Goal: Task Accomplishment & Management: Manage account settings

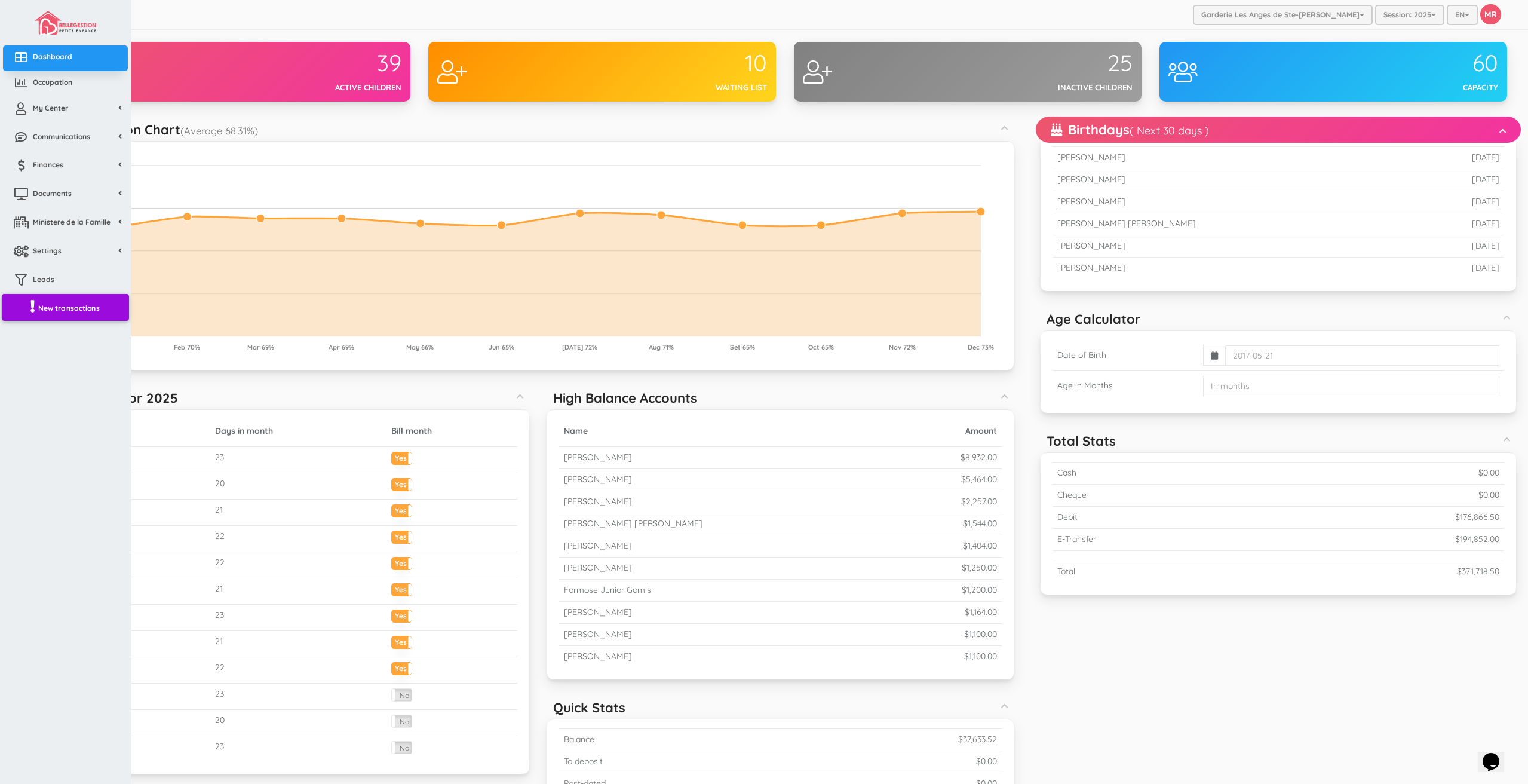
click at [66, 314] on link "New transactions" at bounding box center [65, 307] width 127 height 27
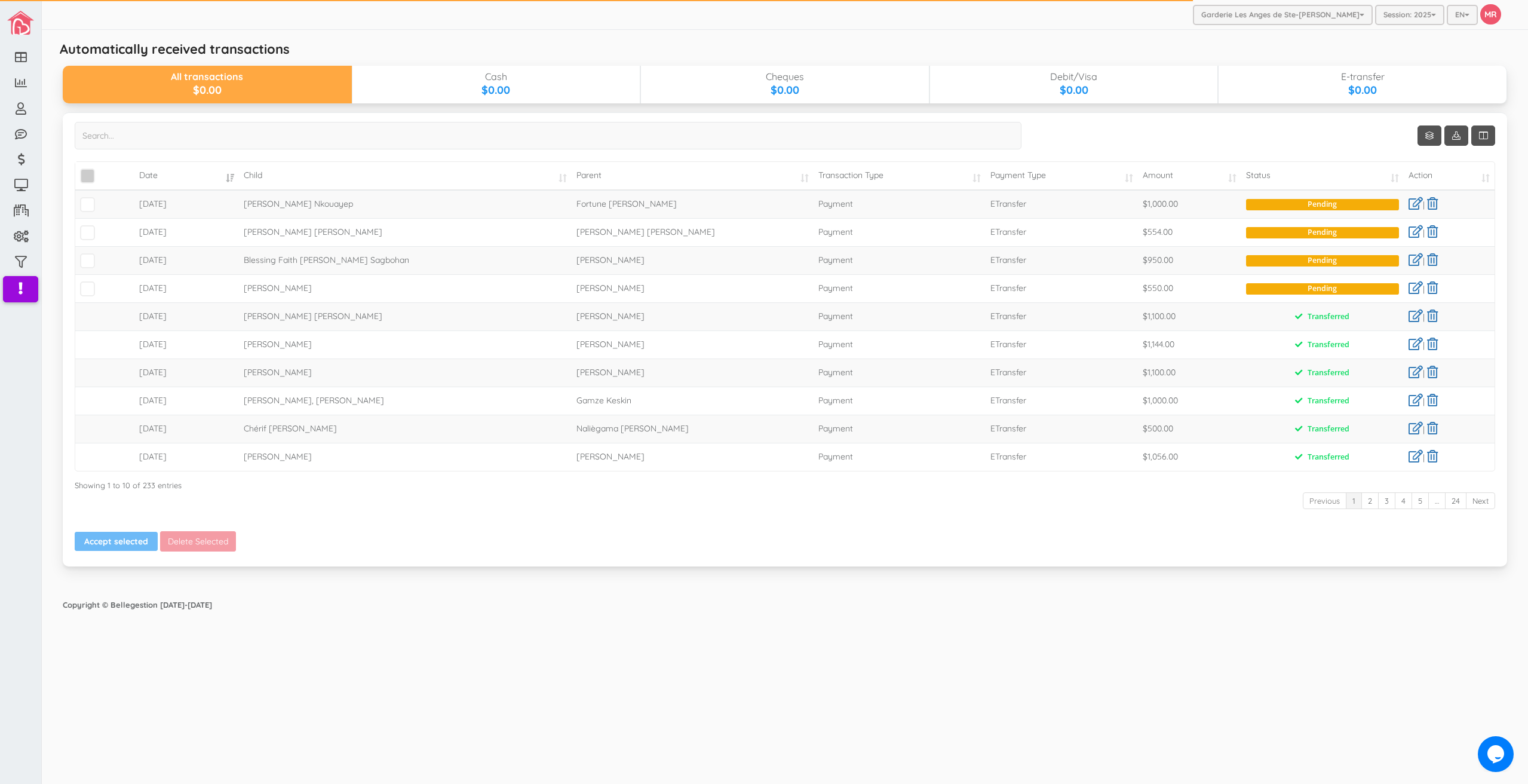
click at [88, 179] on span "\a\9\9\9\9\a\9\9\9\9\a\9\9\9\9\a\9\9\9\9\a\9\9\9" at bounding box center [88, 176] width 15 height 15
click at [101, 171] on input "\a\9\9\9\9\a\9\9\9\9\a\9\9\9\9\a\9\9\9\9\a\9\9\9" at bounding box center [101, 171] width 0 height 0
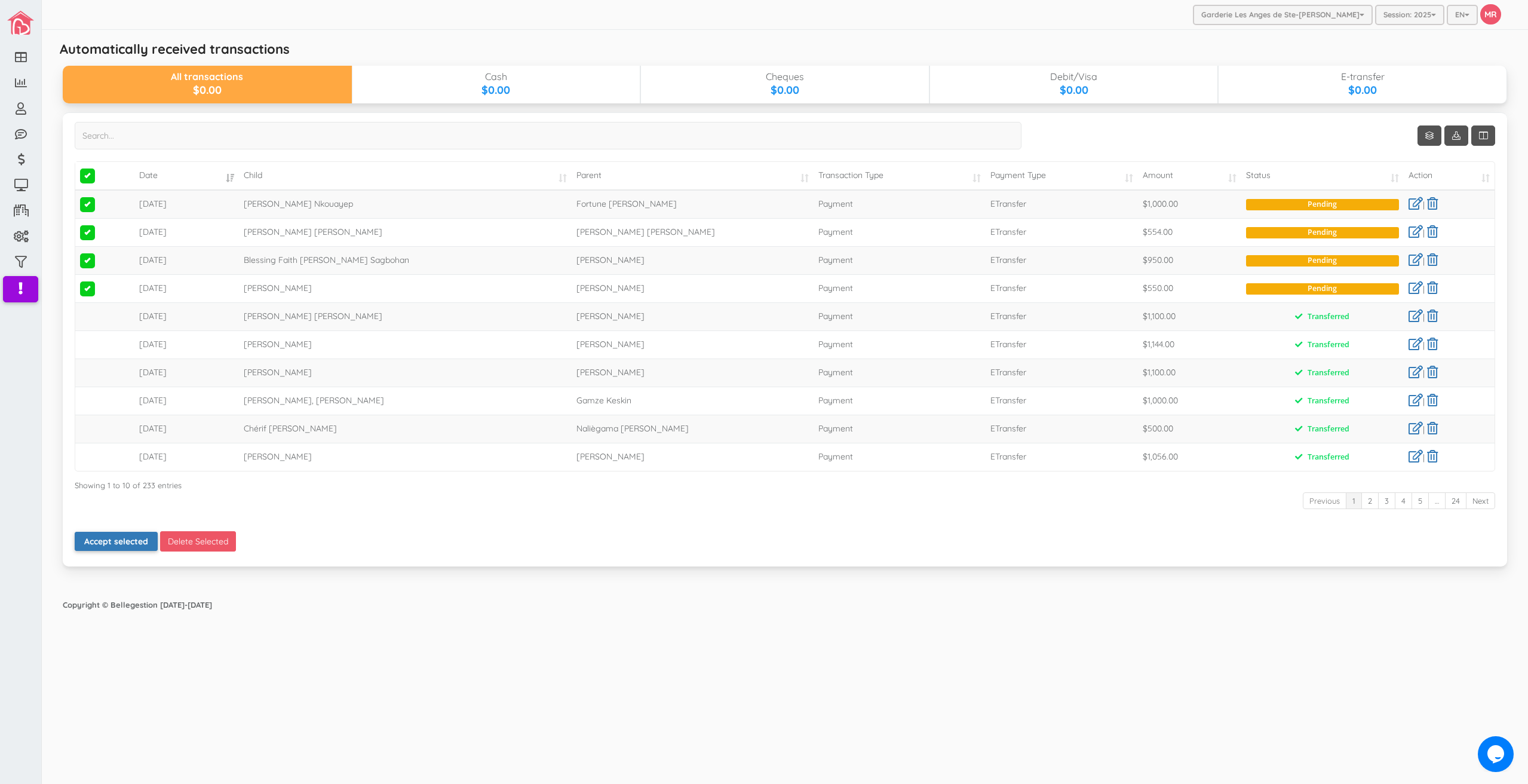
click at [122, 546] on button "Accept selected" at bounding box center [116, 541] width 83 height 19
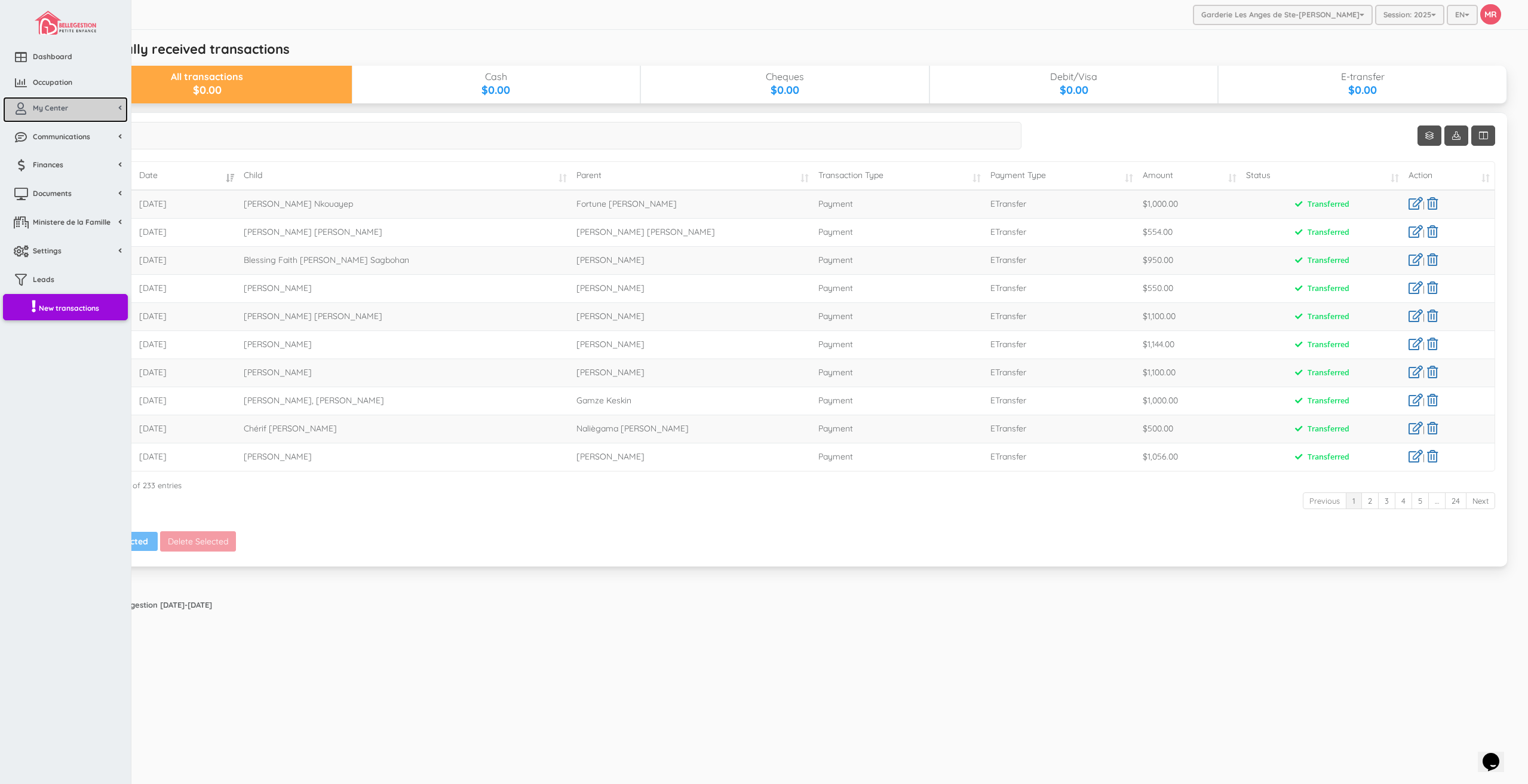
click at [67, 101] on link "My Center" at bounding box center [65, 110] width 125 height 26
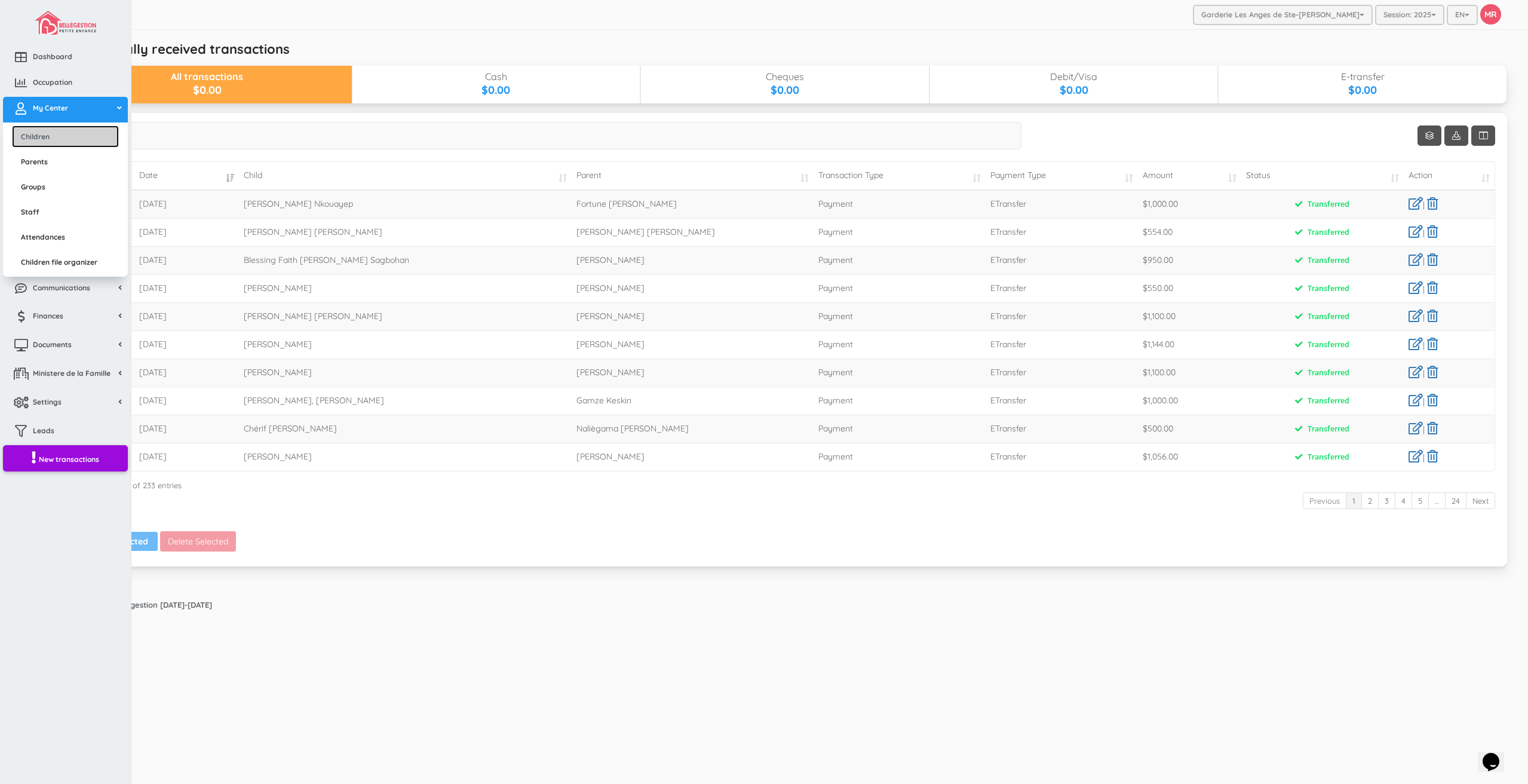
click at [63, 132] on link "Children" at bounding box center [65, 136] width 107 height 22
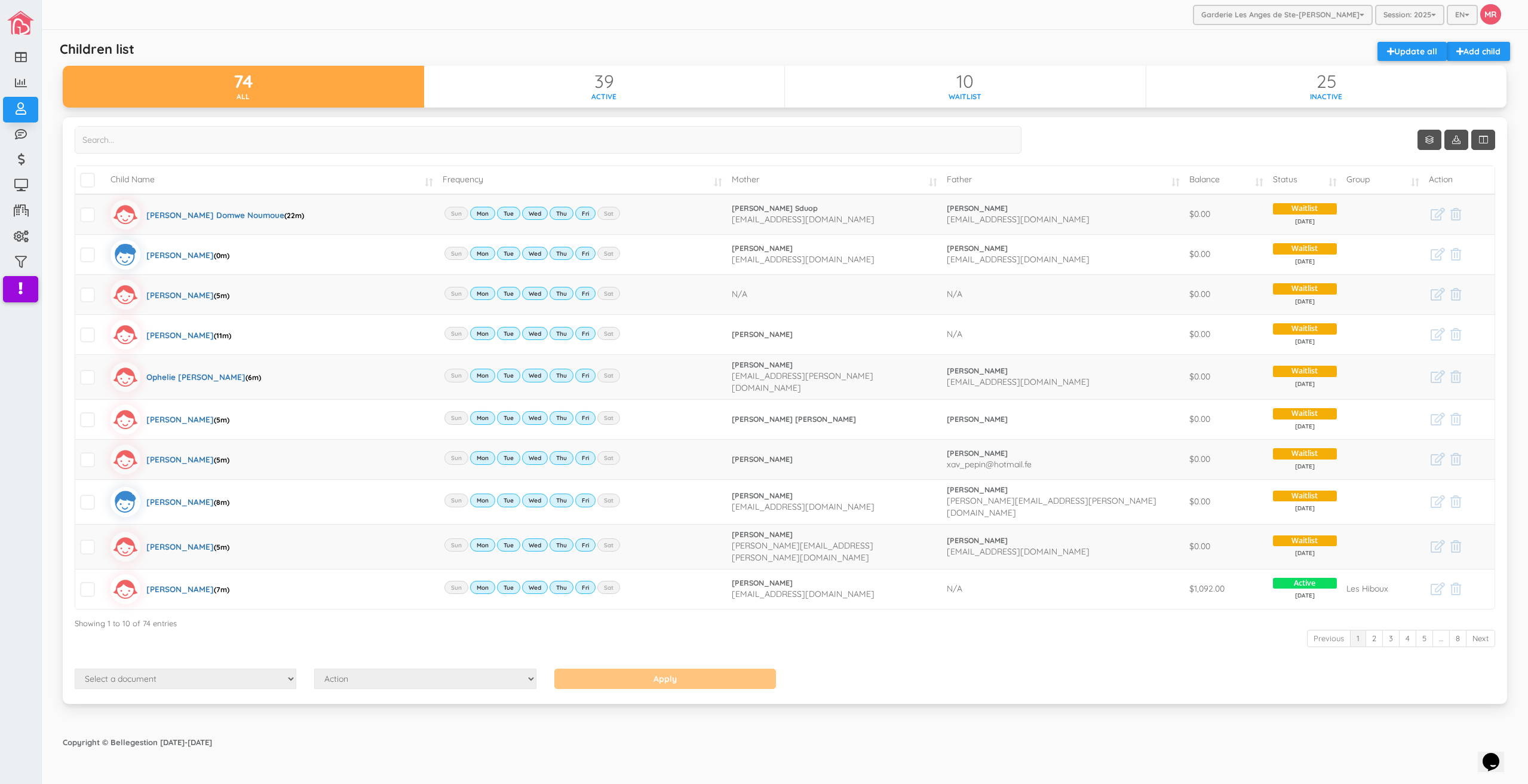
click at [1069, 730] on div "Copyright © Bellegestion [DATE]-[DATE]" at bounding box center [785, 742] width 1468 height 24
click at [1082, 701] on div "Show Columns Child Name Email Frequency Mother Father Appartment House [GEOGRAP…" at bounding box center [785, 418] width 1463 height 602
